Goal: Transaction & Acquisition: Purchase product/service

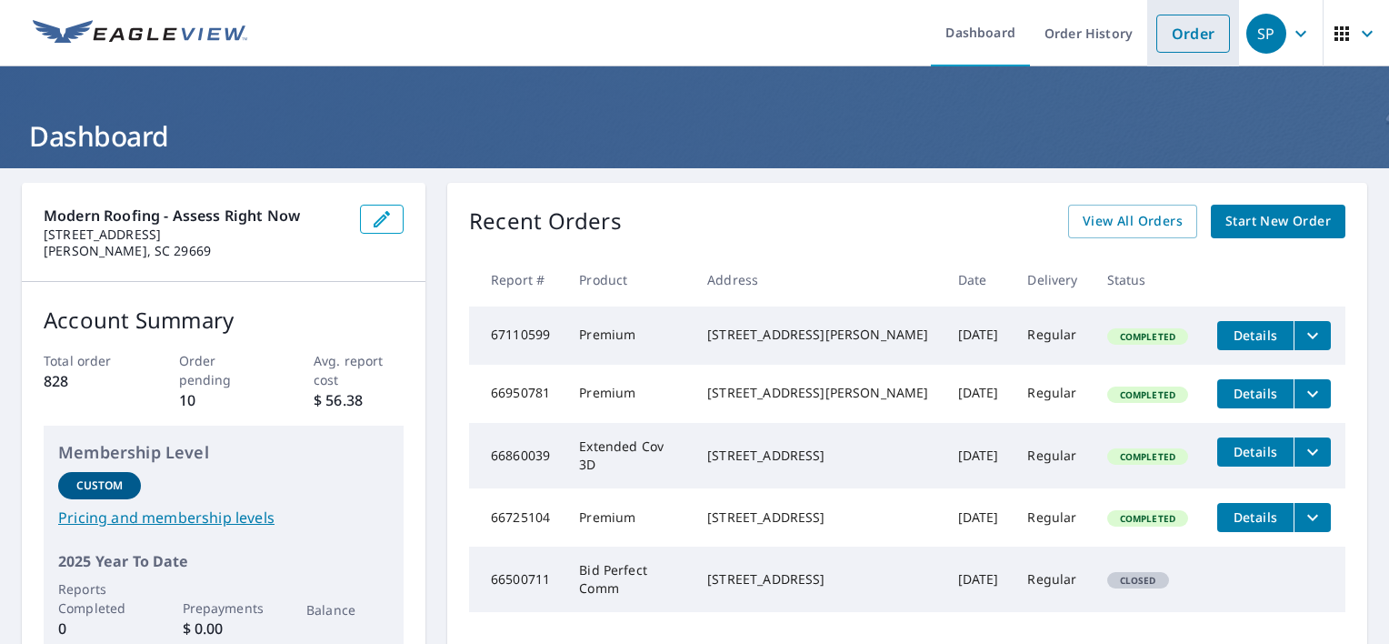
click at [1168, 38] on link "Order" at bounding box center [1193, 34] width 74 height 38
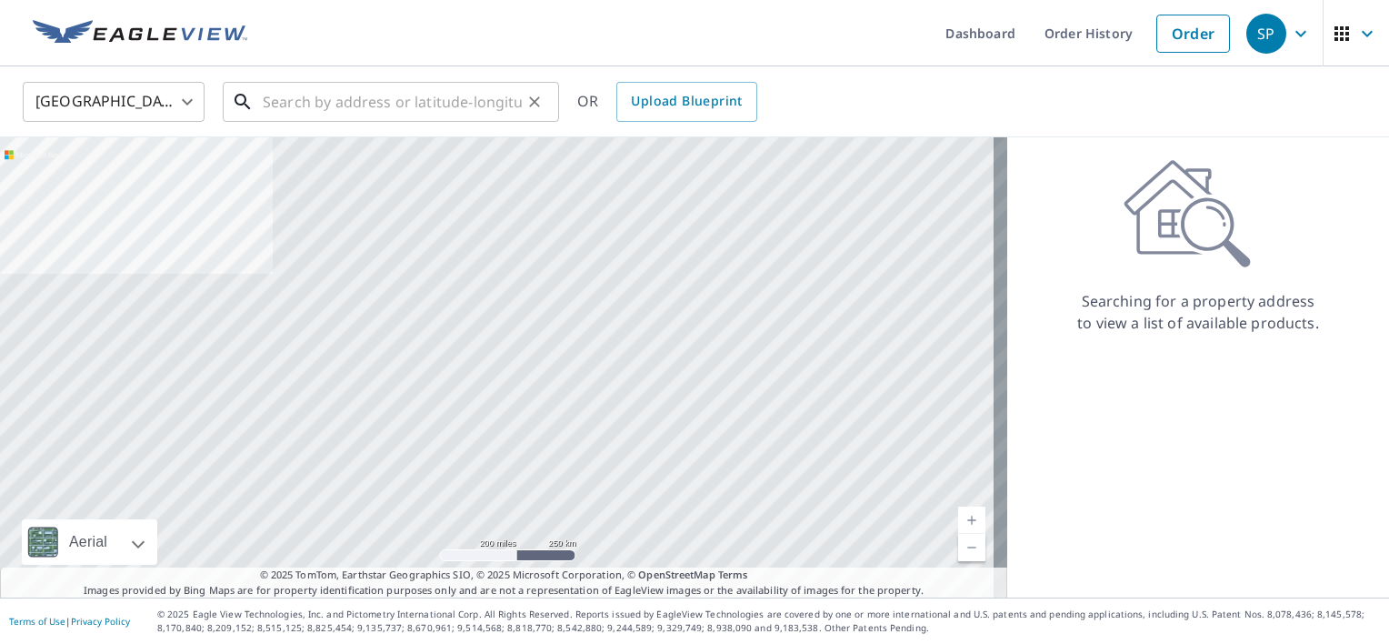
click at [286, 102] on input "text" at bounding box center [392, 101] width 259 height 51
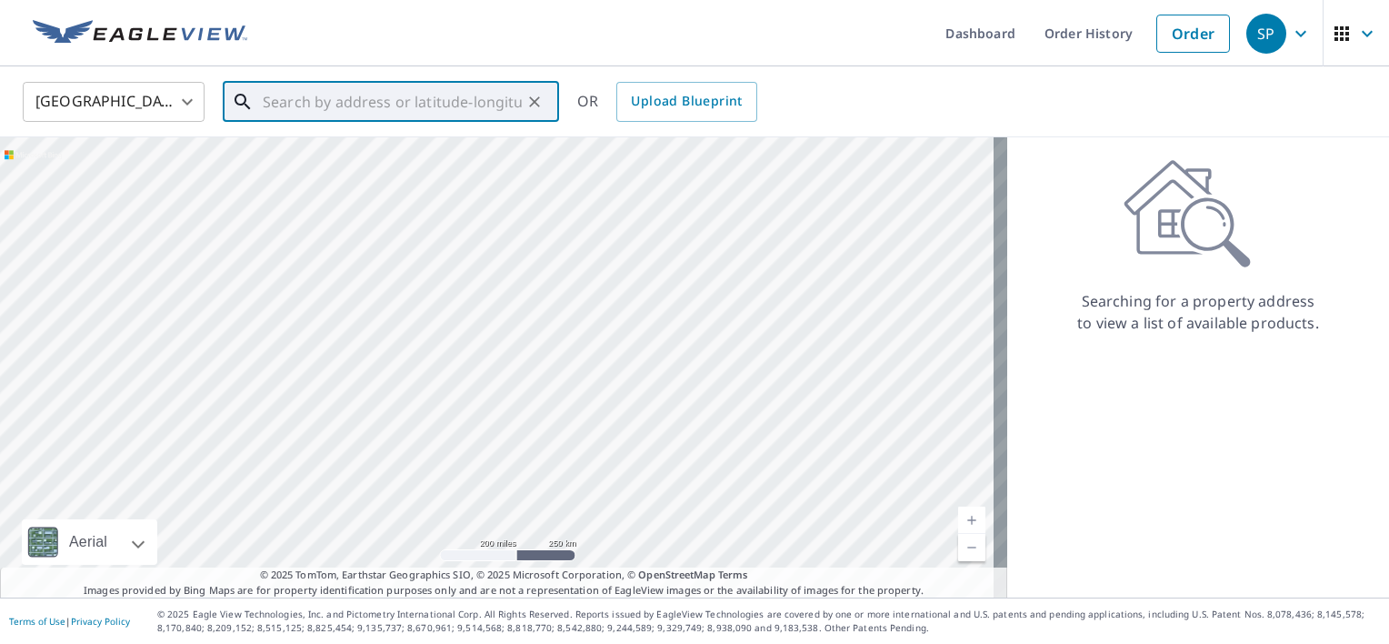
click at [462, 97] on input "text" at bounding box center [392, 101] width 259 height 51
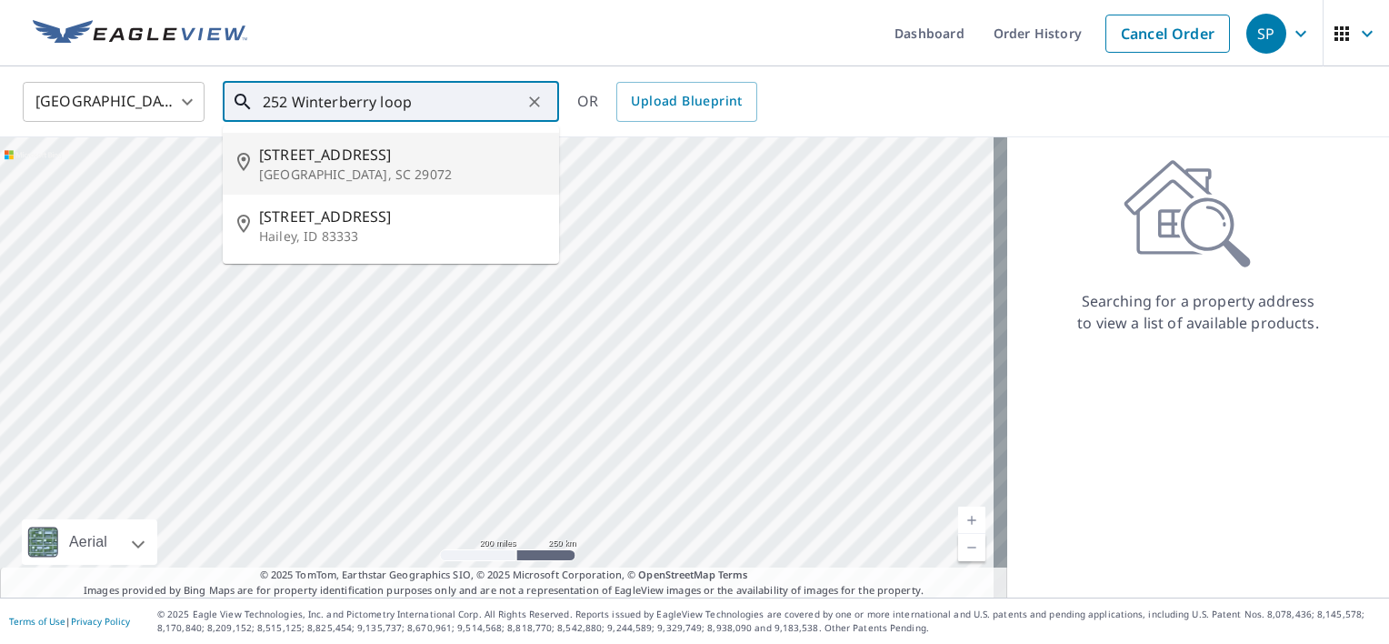
click at [432, 160] on span "252 Winterberry Loop" at bounding box center [401, 155] width 285 height 22
type input "252 Winterberry Loop Lexington, SC 29072"
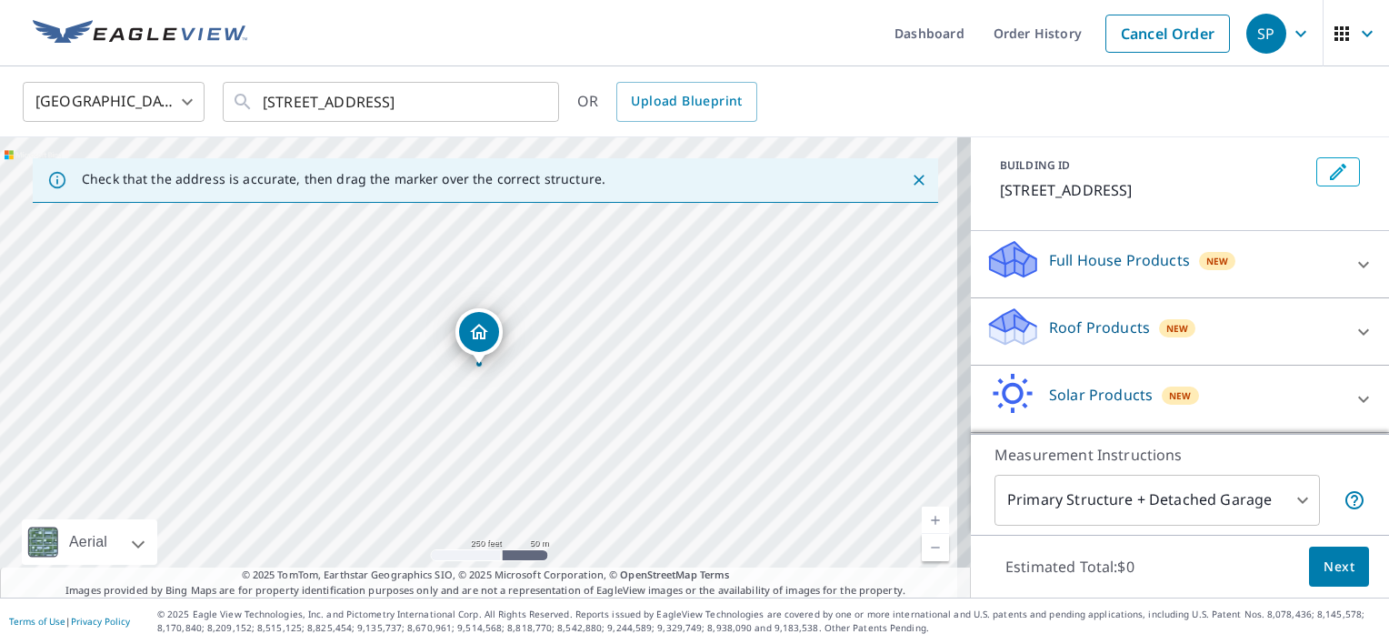
scroll to position [147, 0]
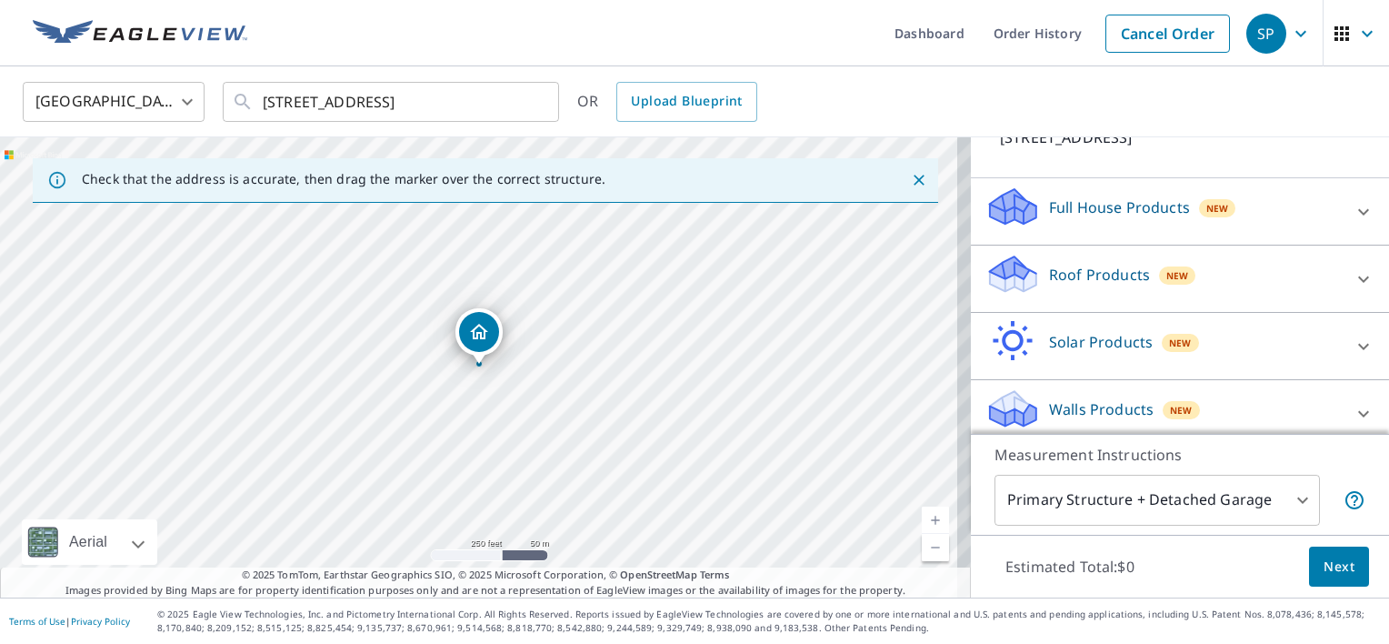
click at [1358, 282] on icon at bounding box center [1363, 278] width 11 height 6
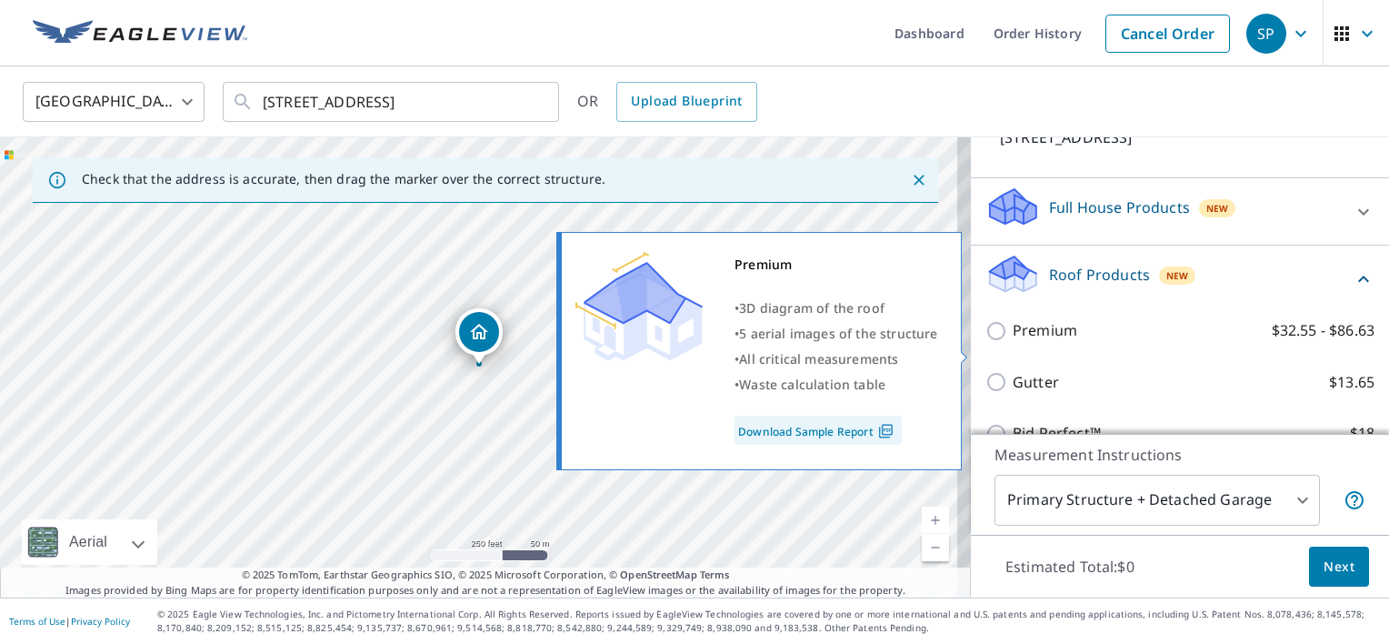
click at [988, 342] on input "Premium $32.55 - $86.63" at bounding box center [998, 331] width 27 height 22
checkbox input "true"
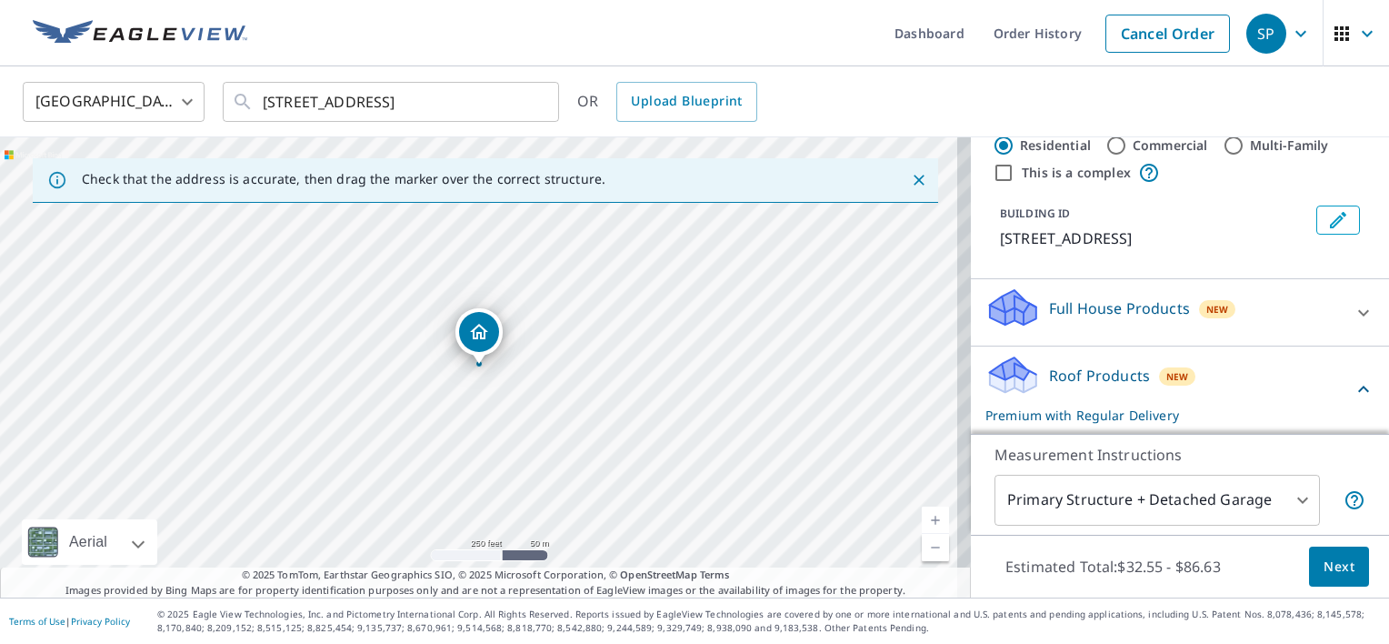
scroll to position [11, 0]
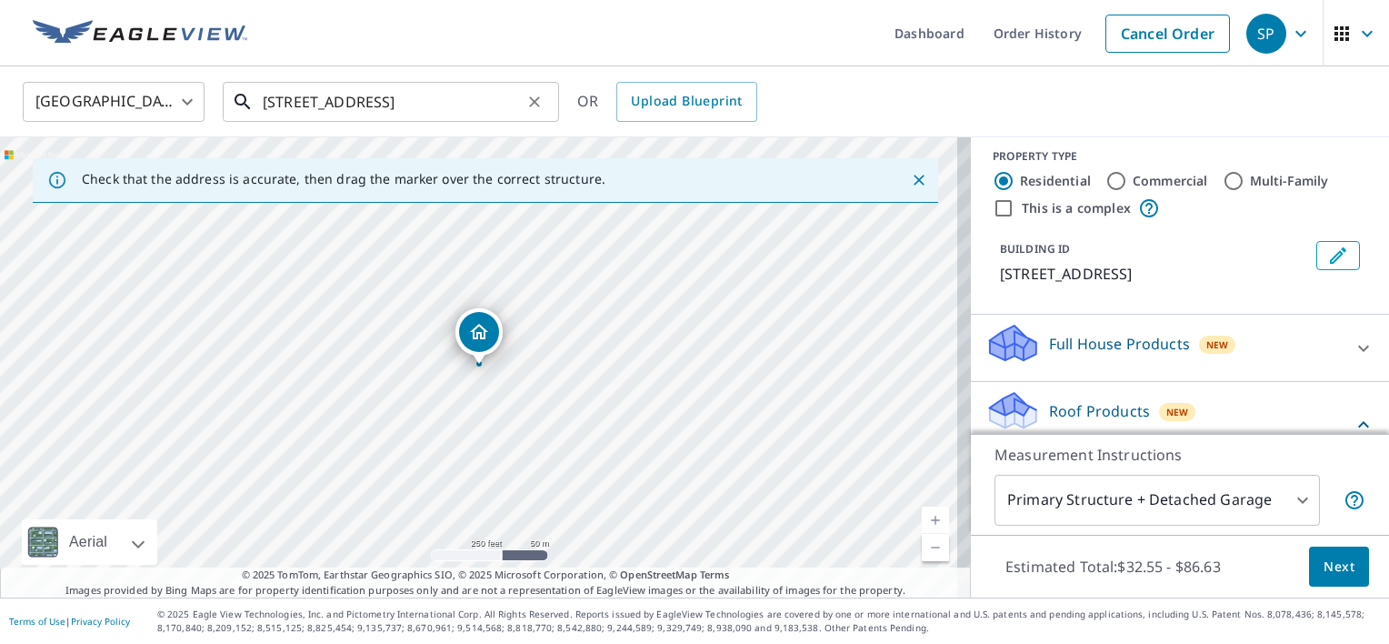
click at [385, 100] on input "252 Winterberry Loop Lexington, SC 29072" at bounding box center [392, 101] width 259 height 51
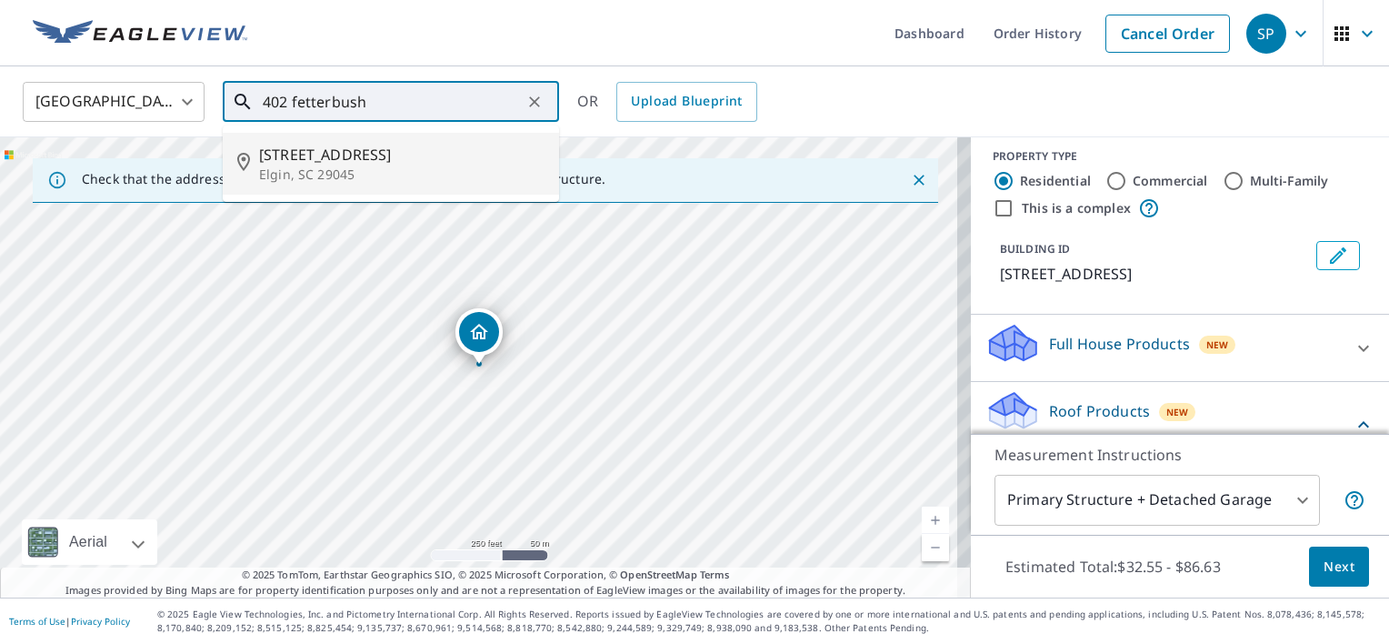
click at [338, 155] on span "402 Fetterbush Rd" at bounding box center [401, 155] width 285 height 22
type input "402 Fetterbush Rd Elgin, SC 29045"
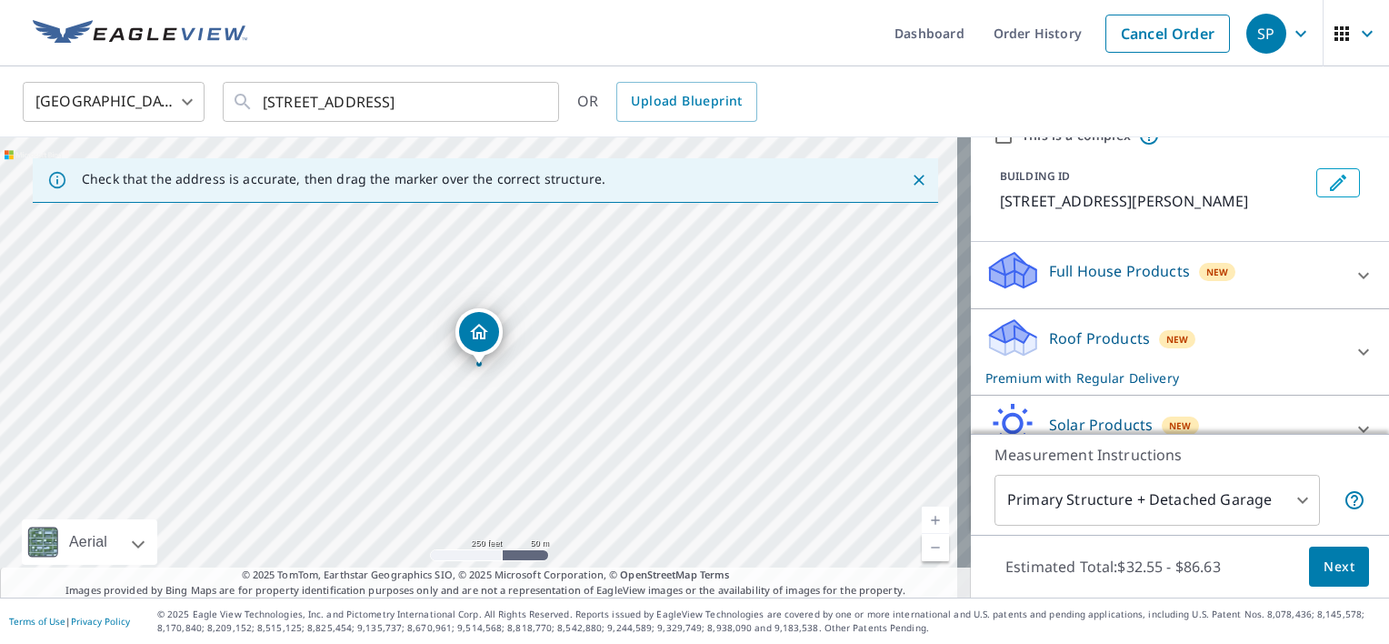
scroll to position [88, 0]
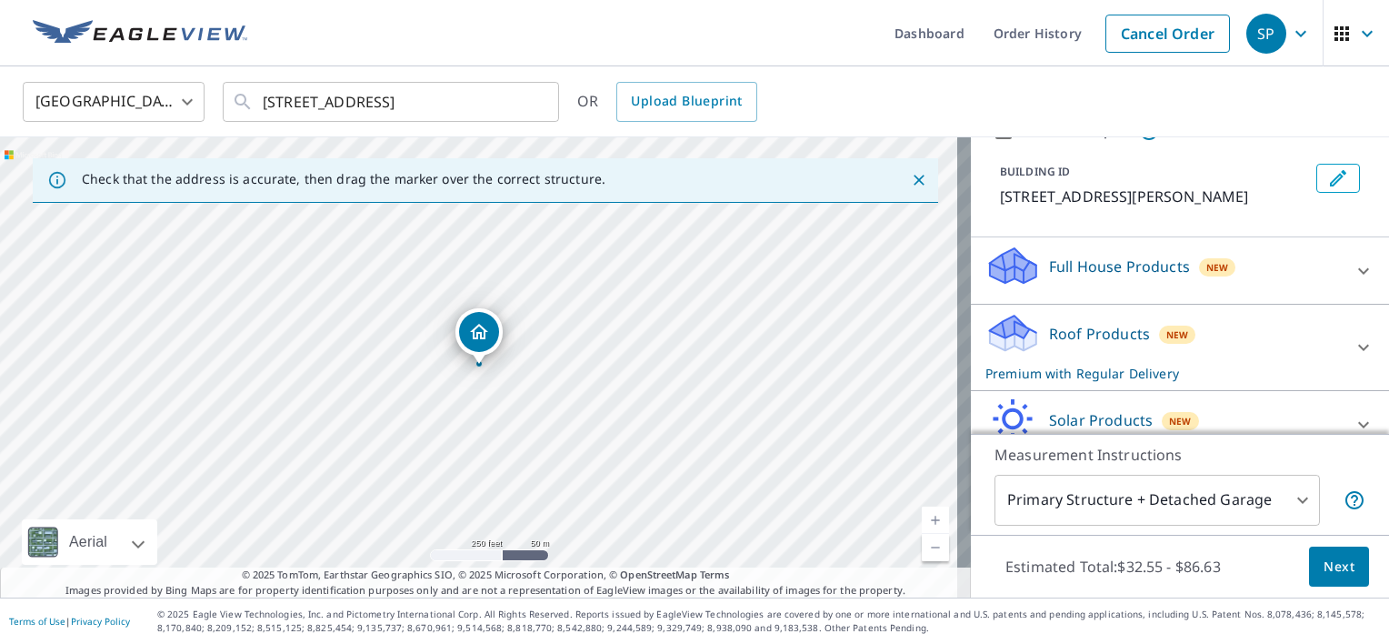
click at [1358, 345] on icon at bounding box center [1363, 348] width 11 height 6
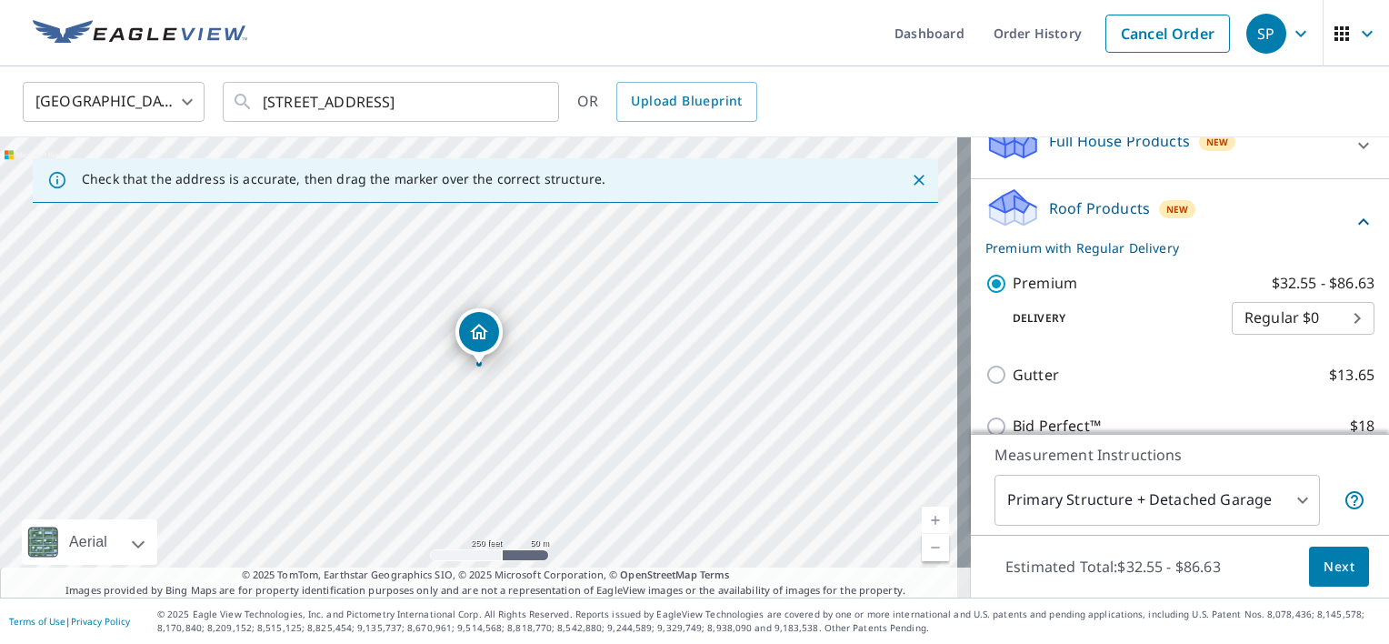
scroll to position [373, 0]
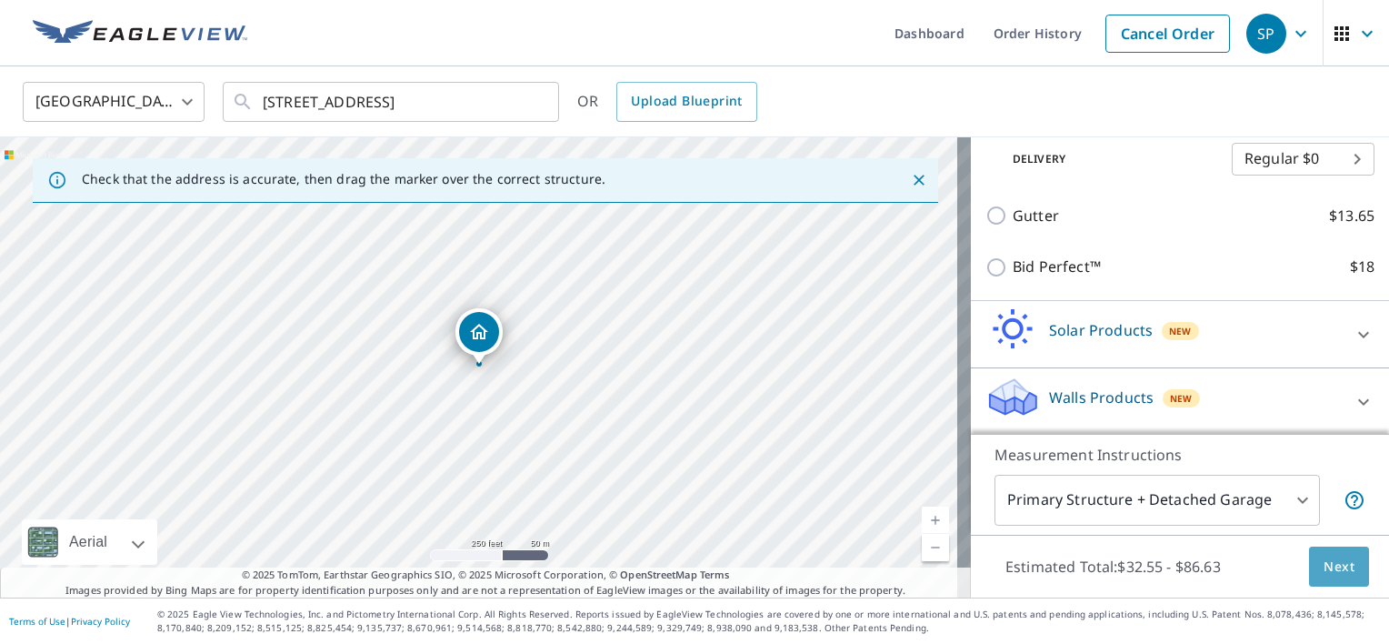
click at [1324, 572] on span "Next" at bounding box center [1339, 566] width 31 height 23
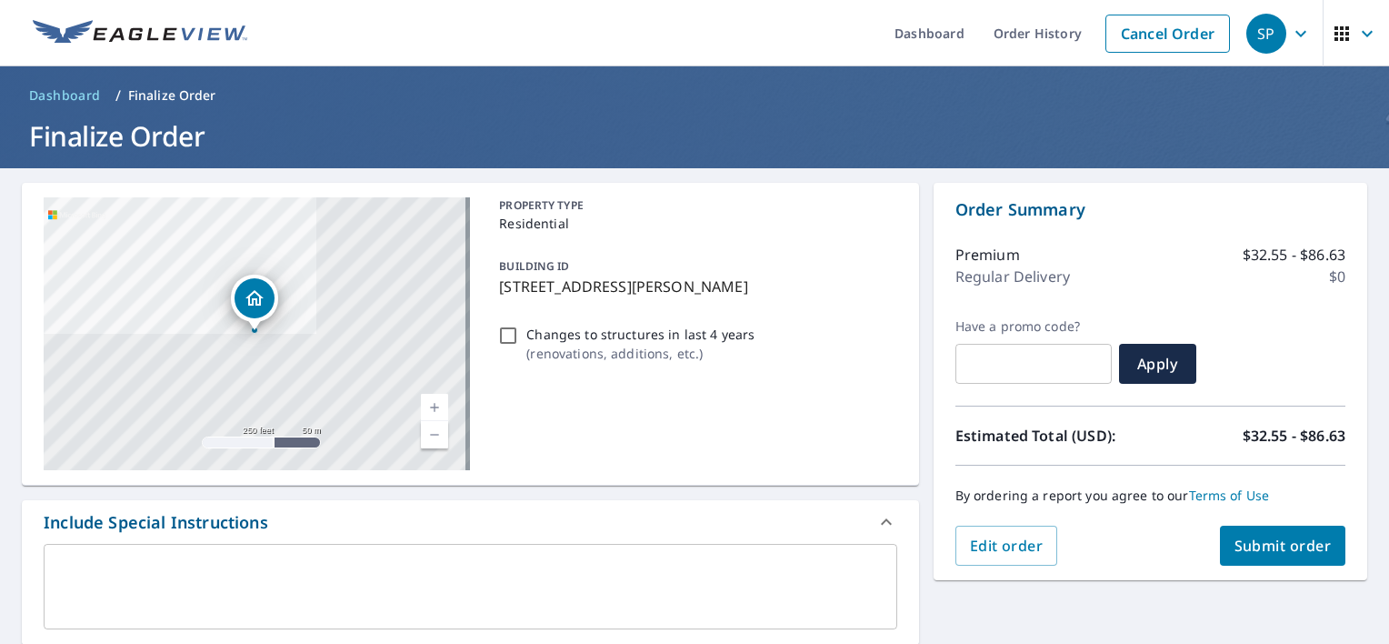
click at [1259, 526] on button "Submit order" at bounding box center [1283, 545] width 126 height 40
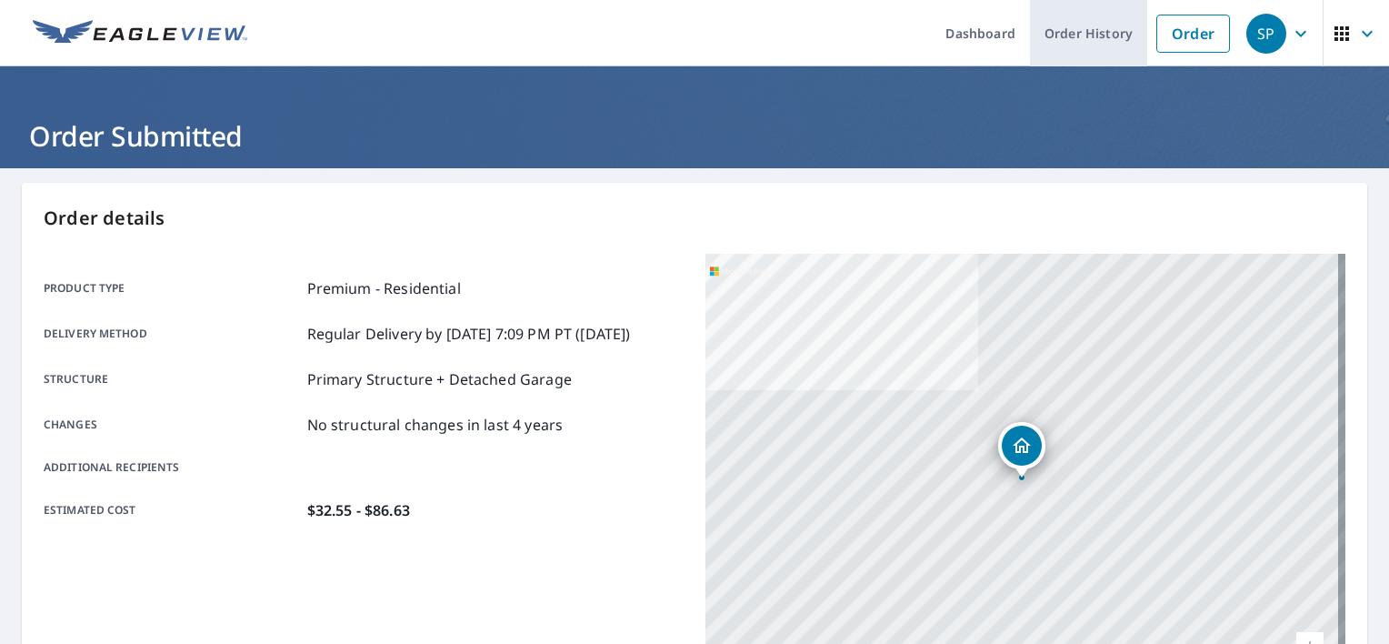
click at [1082, 38] on link "Order History" at bounding box center [1088, 33] width 117 height 66
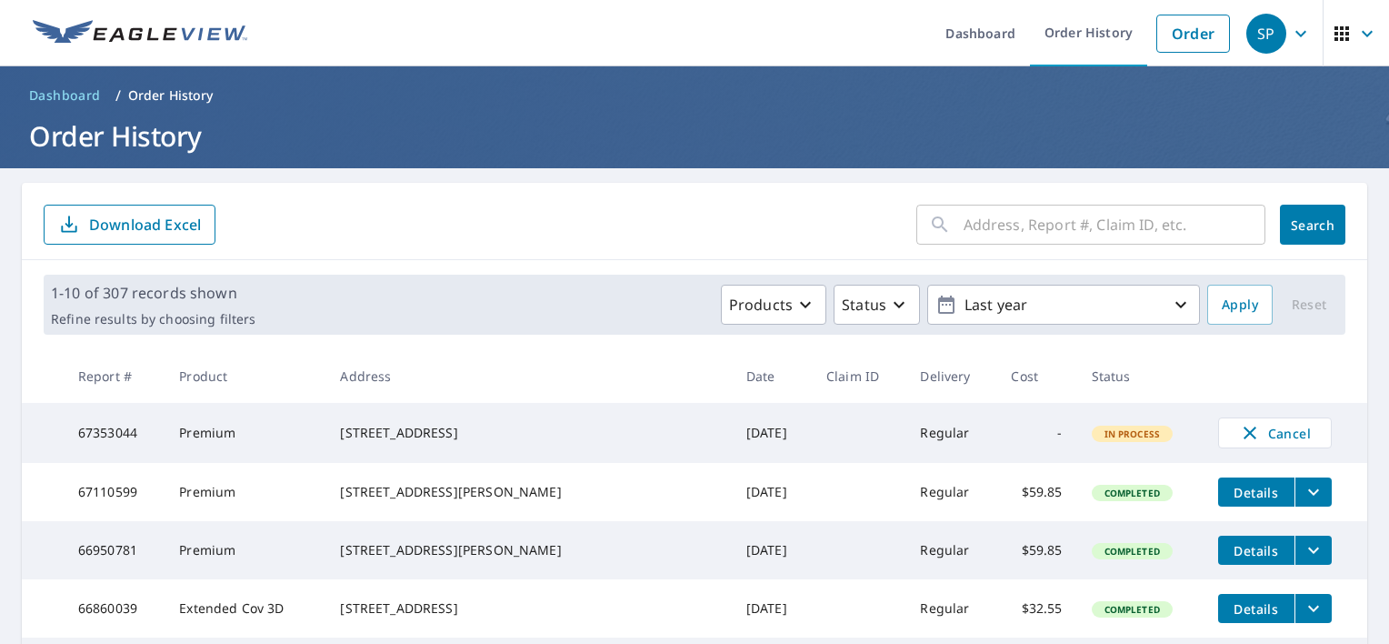
click at [515, 61] on ul "Dashboard Order History Order" at bounding box center [748, 33] width 981 height 66
